Goal: Task Accomplishment & Management: Manage account settings

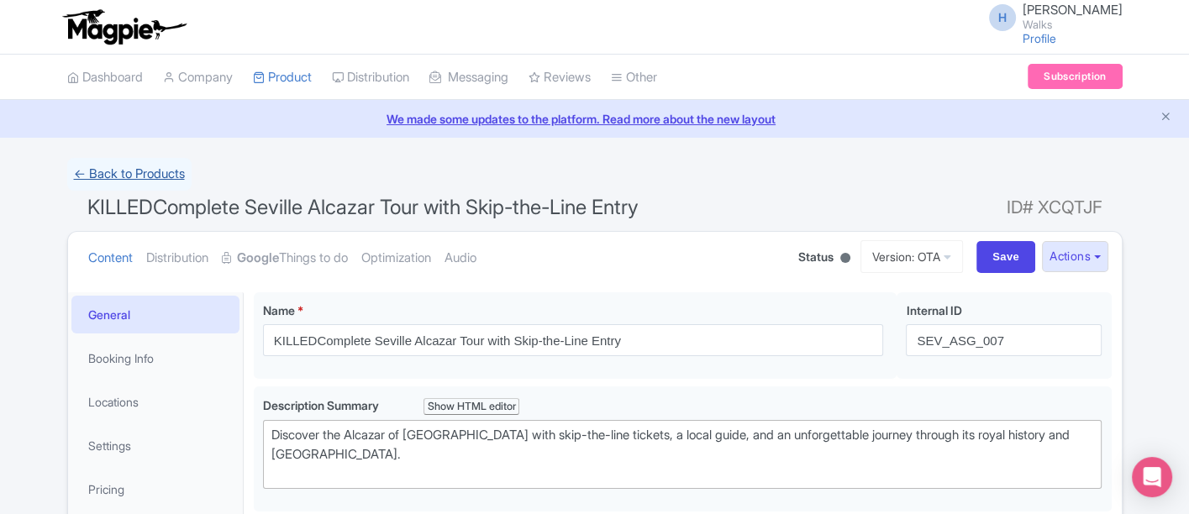
click at [130, 179] on link "← Back to Products" at bounding box center [129, 174] width 124 height 33
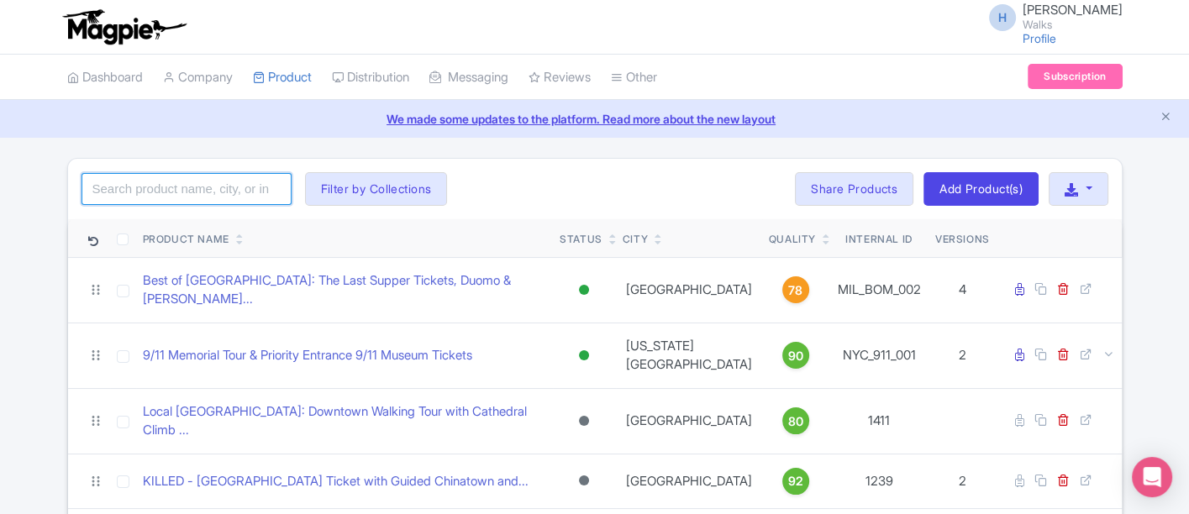
click at [102, 193] on input "search" at bounding box center [186, 189] width 210 height 32
type input "complete niagara"
click button "Search" at bounding box center [0, 0] width 0 height 0
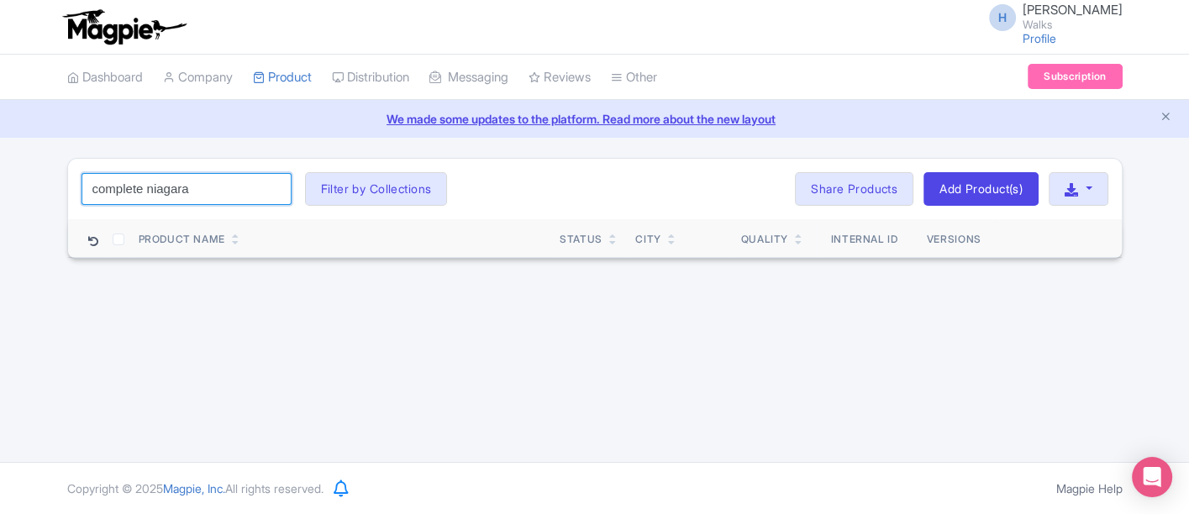
drag, startPoint x: 220, startPoint y: 186, endPoint x: 86, endPoint y: 186, distance: 134.4
click at [86, 186] on input "complete niagara" at bounding box center [186, 189] width 210 height 32
type input "niagara"
click button "Search" at bounding box center [0, 0] width 0 height 0
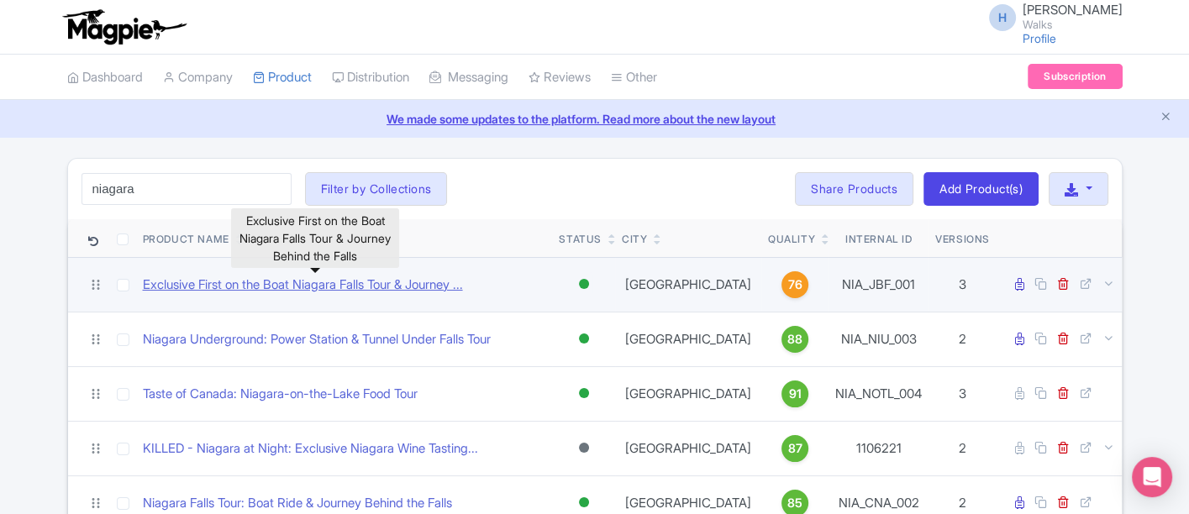
click at [258, 277] on link "Exclusive First on the Boat Niagara Falls Tour & Journey ..." at bounding box center [303, 284] width 320 height 19
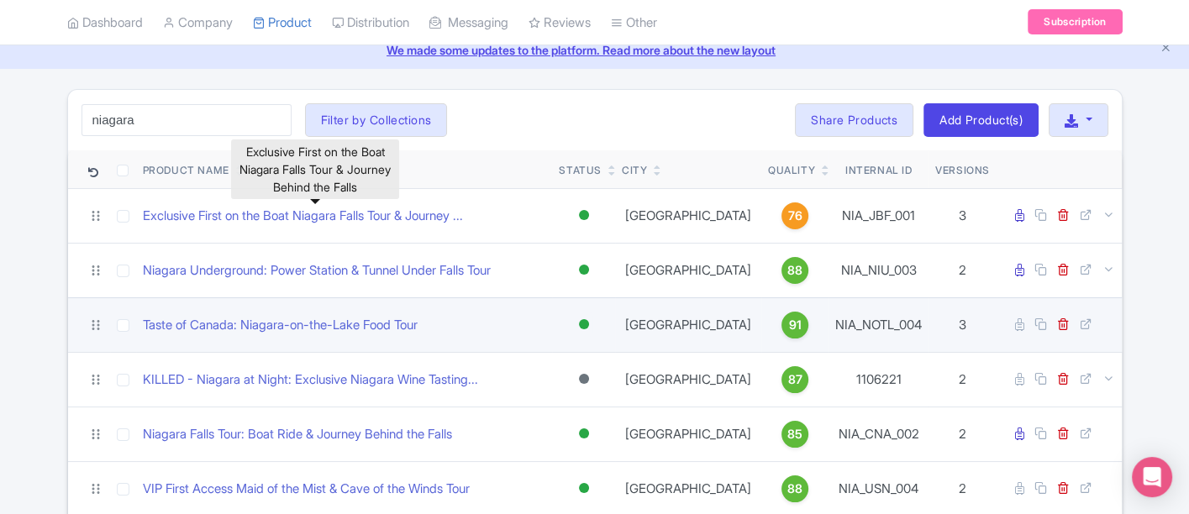
scroll to position [93, 0]
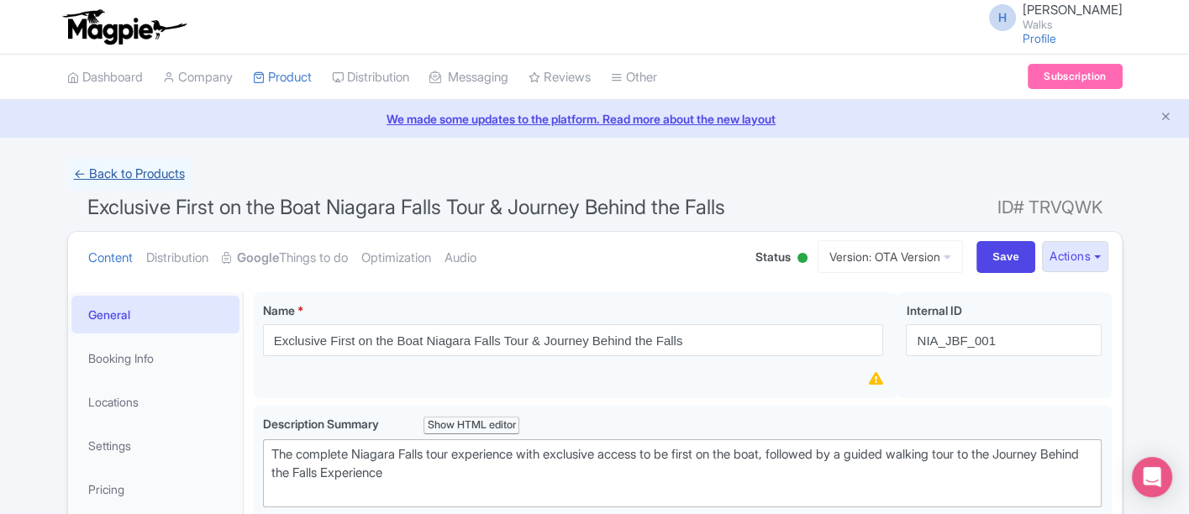
click at [143, 169] on link "← Back to Products" at bounding box center [129, 174] width 124 height 33
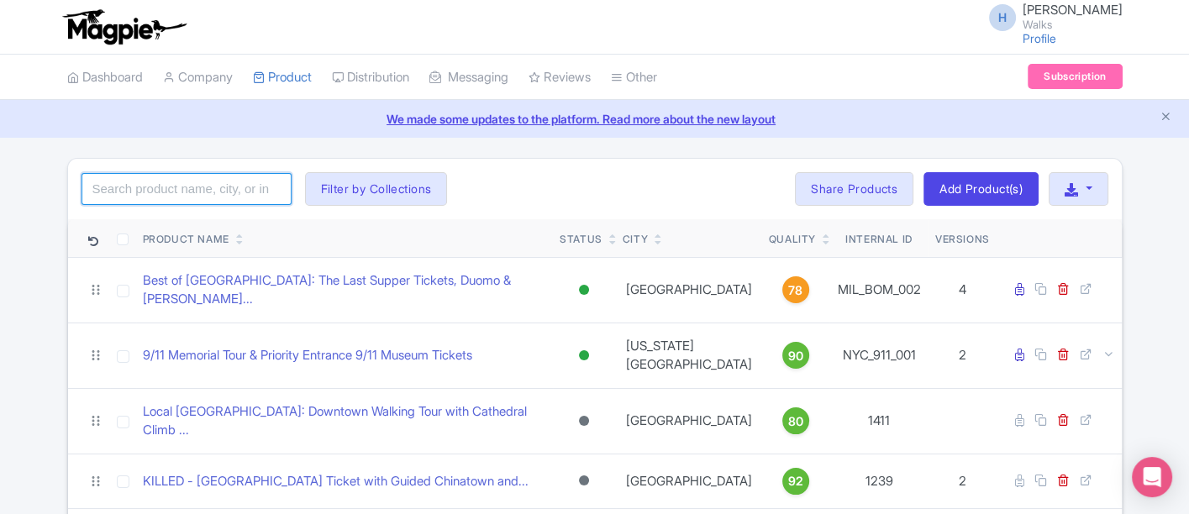
click at [213, 185] on input "search" at bounding box center [186, 189] width 210 height 32
type input "niagara"
click button "Search" at bounding box center [0, 0] width 0 height 0
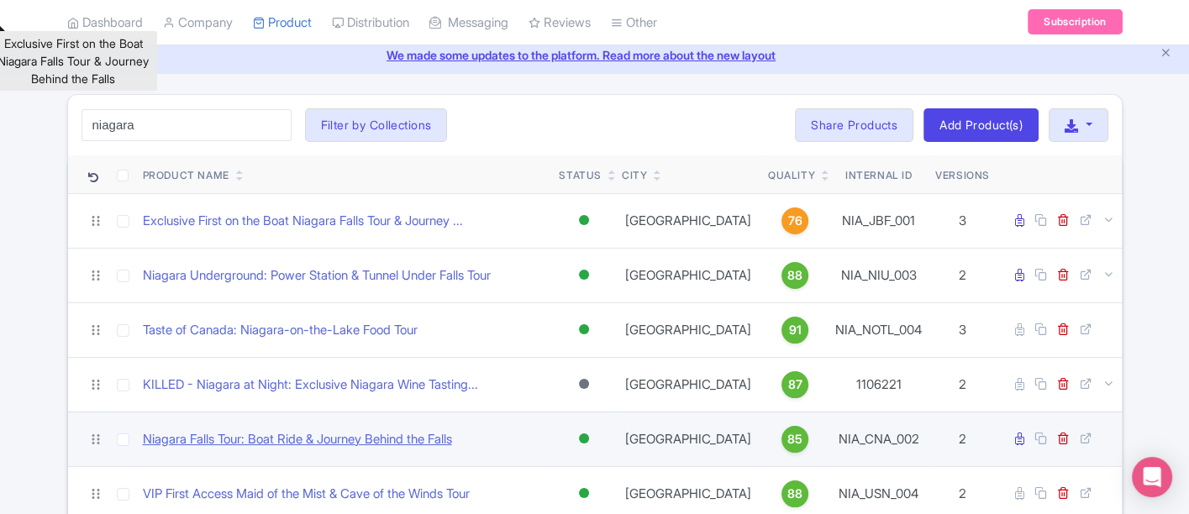
scroll to position [93, 0]
